Goal: Transaction & Acquisition: Purchase product/service

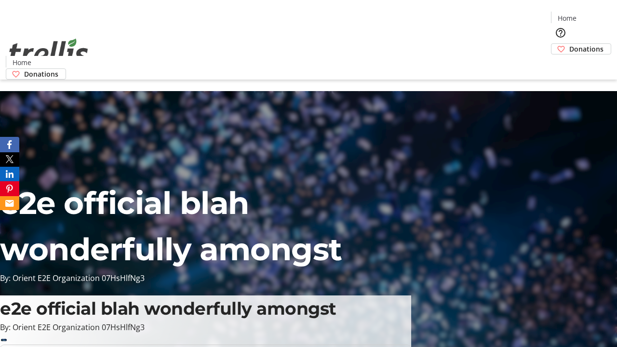
click at [570, 44] on span "Donations" at bounding box center [587, 49] width 34 height 10
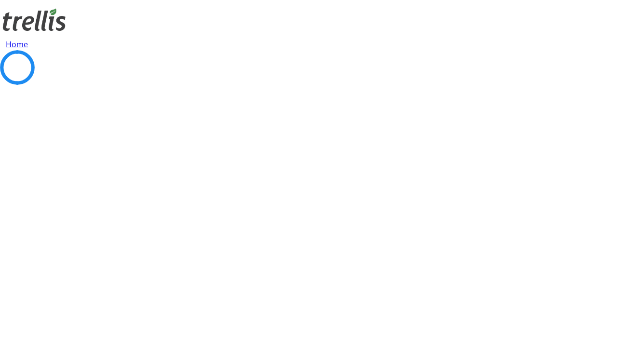
select select "CA"
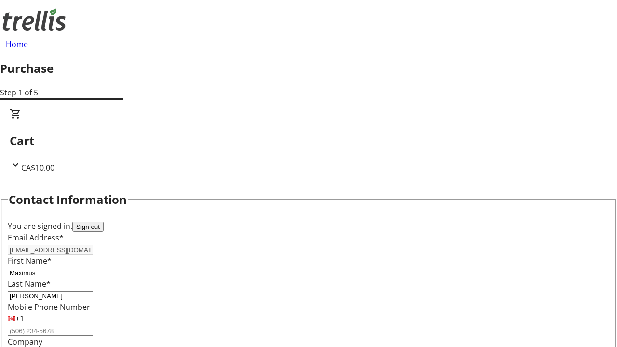
type input "[STREET_ADDRESS][PERSON_NAME]"
type input "Kelowna"
select select "BC"
type input "Kelowna"
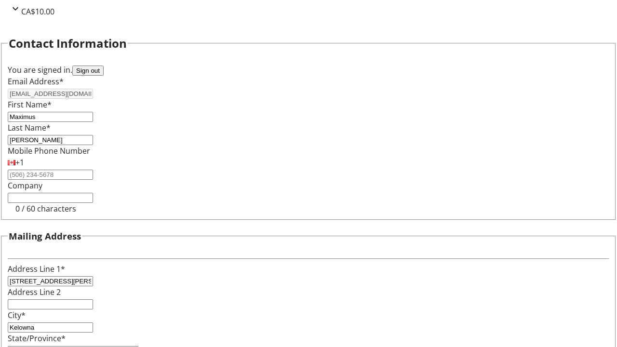
type input "V1Y 0C2"
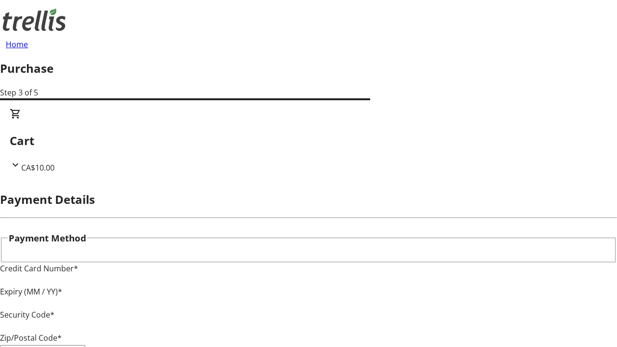
type input "V1Y 0C2"
